Goal: Task Accomplishment & Management: Manage account settings

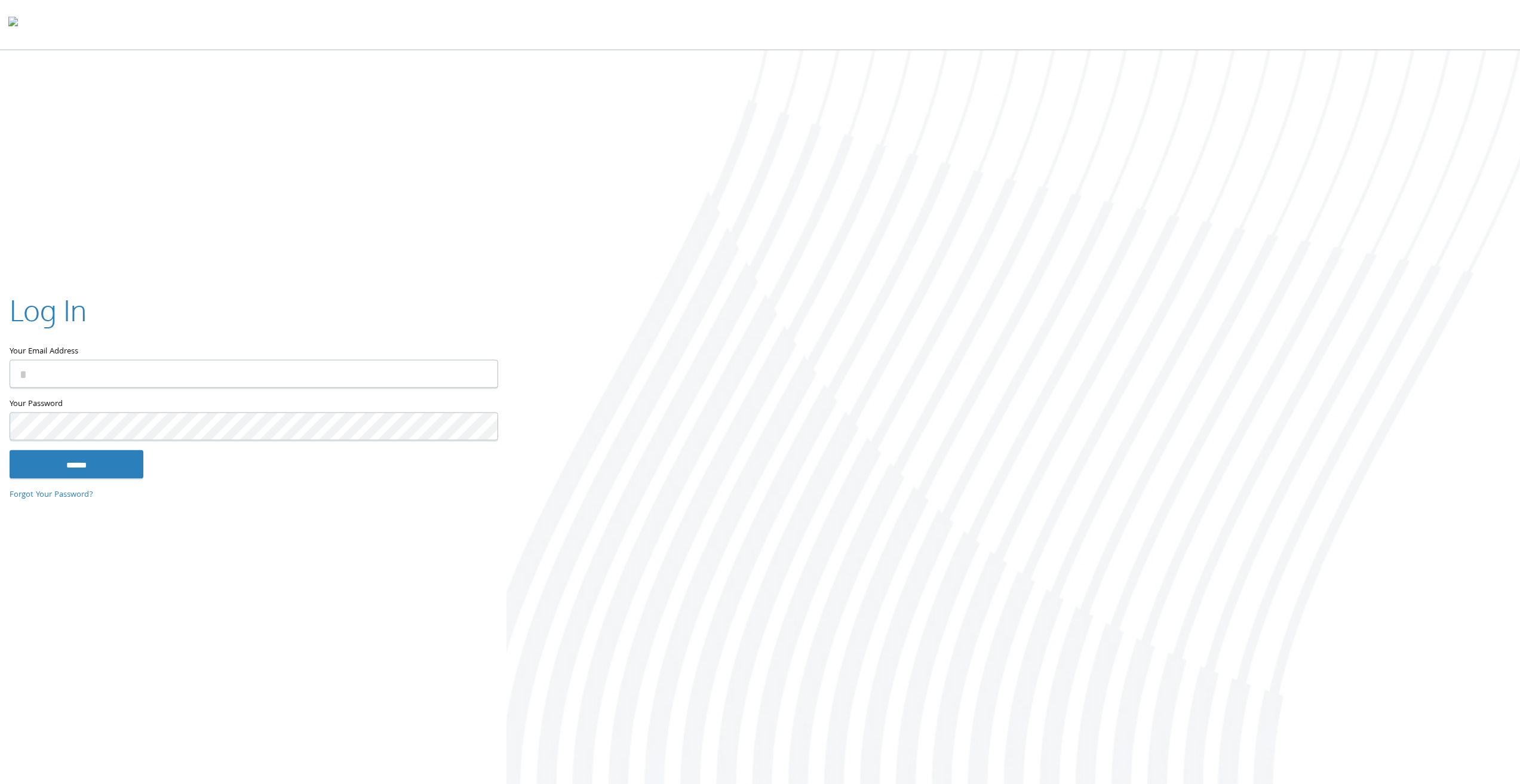
click at [40, 385] on input "Your Email Address" at bounding box center [254, 373] width 488 height 28
type input "**********"
click at [10, 449] on input "******" at bounding box center [77, 464] width 134 height 29
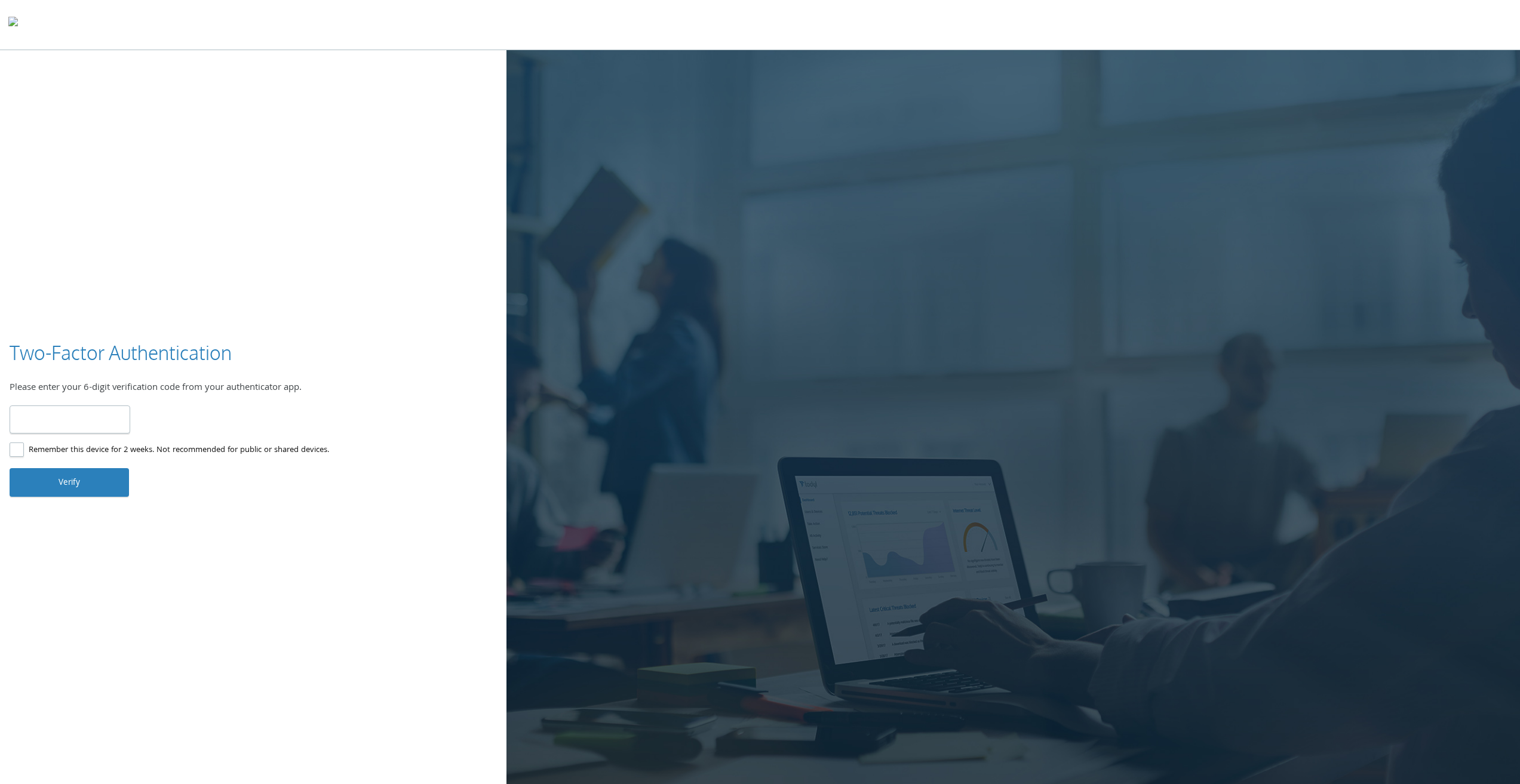
type input "******"
